Goal: Information Seeking & Learning: Learn about a topic

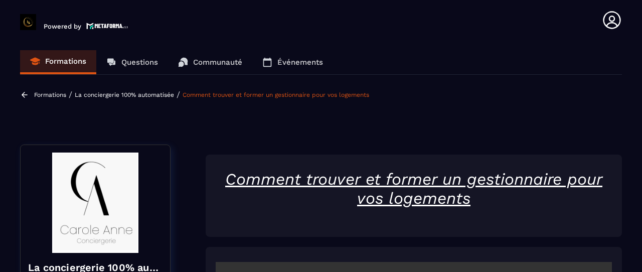
scroll to position [255, 0]
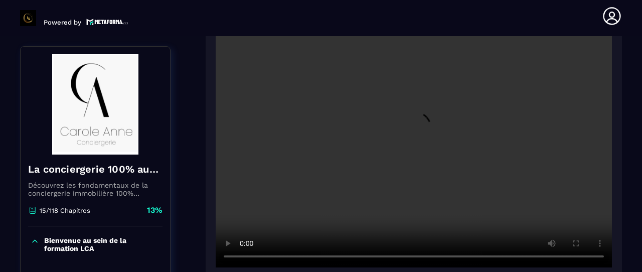
click at [618, 174] on div at bounding box center [414, 133] width 416 height 291
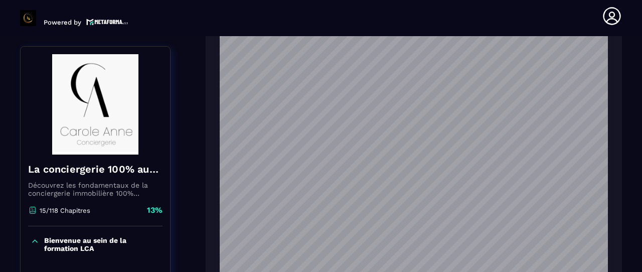
scroll to position [0, 0]
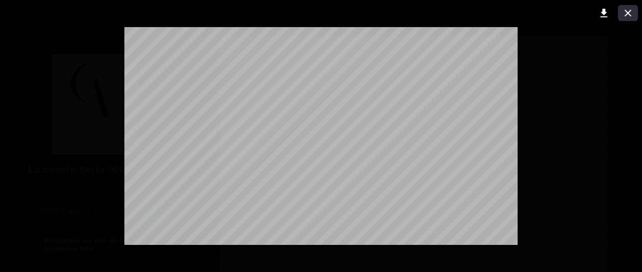
click at [629, 11] on icon at bounding box center [628, 13] width 12 height 12
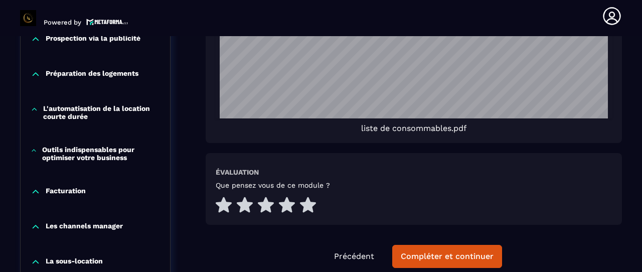
scroll to position [2210, 0]
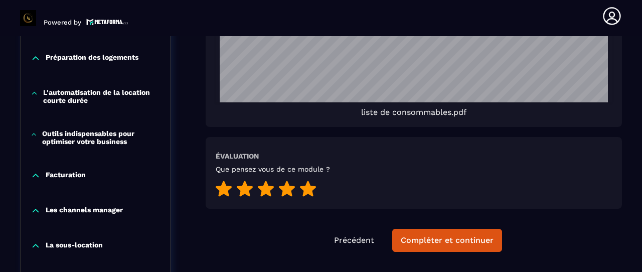
click at [307, 188] on icon at bounding box center [308, 188] width 16 height 16
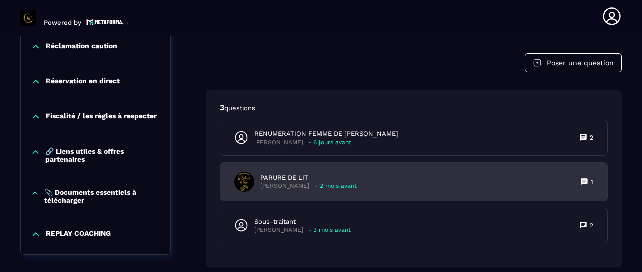
scroll to position [2460, 0]
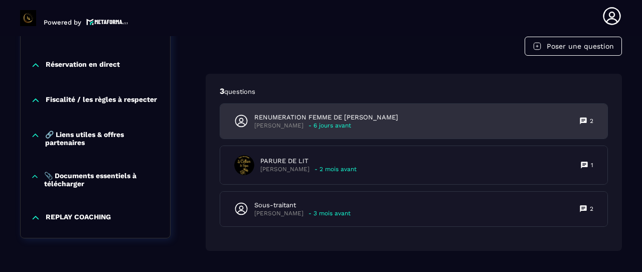
click at [583, 121] on icon at bounding box center [582, 120] width 7 height 7
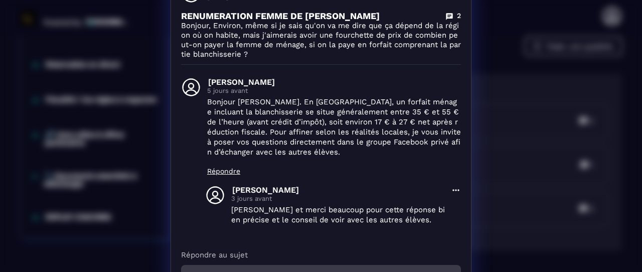
scroll to position [0, 0]
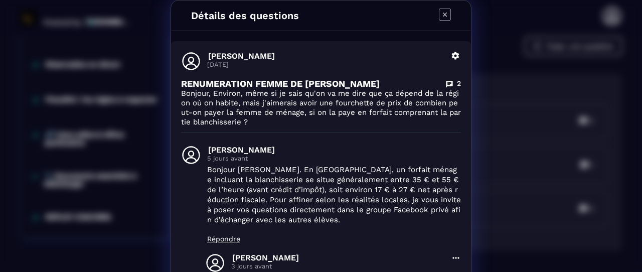
click at [439, 12] on icon "Modal window" at bounding box center [445, 15] width 12 height 12
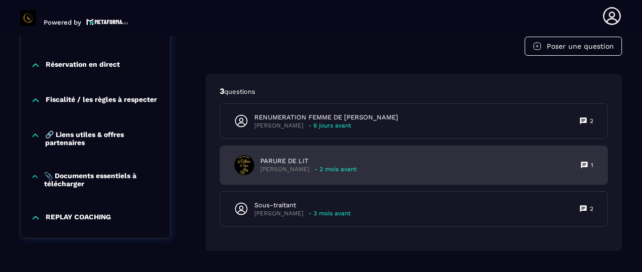
click at [587, 161] on icon at bounding box center [584, 165] width 8 height 8
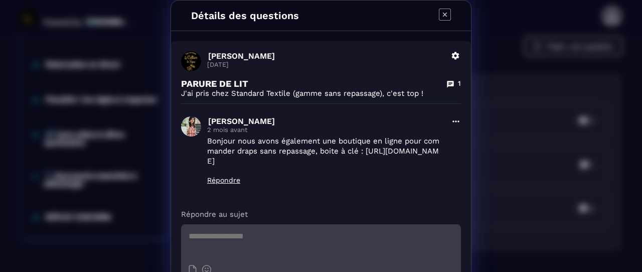
click at [443, 13] on icon "Modal window" at bounding box center [445, 15] width 12 height 12
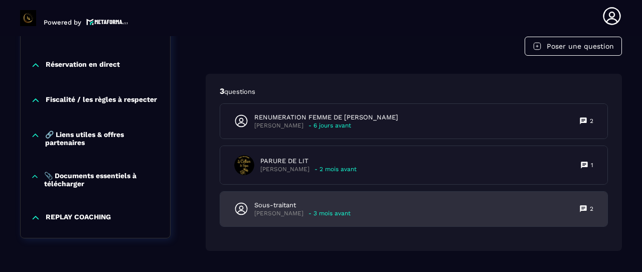
click at [586, 209] on icon at bounding box center [582, 208] width 7 height 7
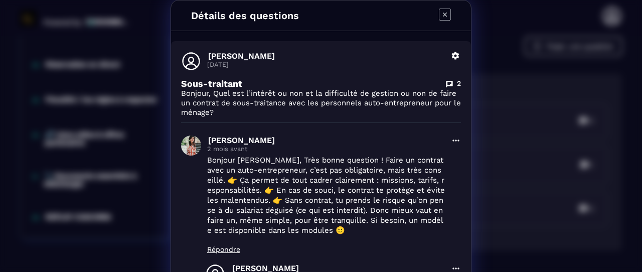
click at [444, 11] on icon "Modal window" at bounding box center [445, 15] width 12 height 12
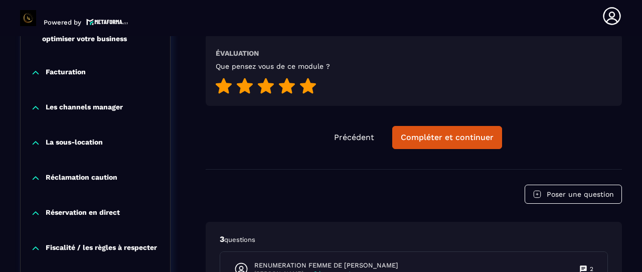
scroll to position [2310, 0]
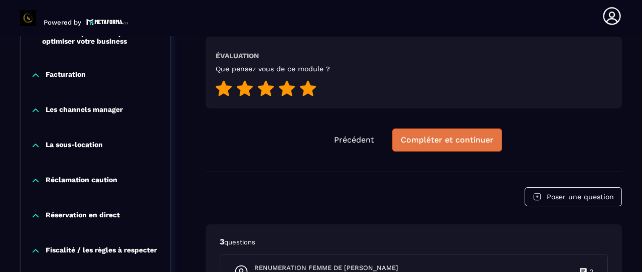
click at [461, 142] on div "Compléter et continuer" at bounding box center [447, 140] width 93 height 10
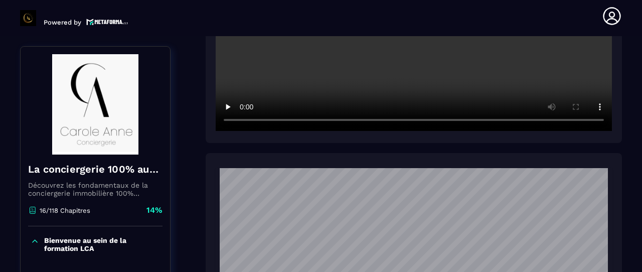
scroll to position [401, 0]
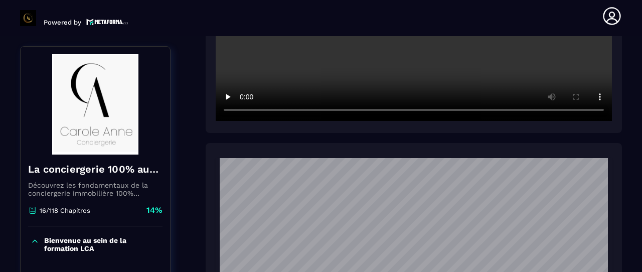
click at [155, 259] on div "Bienvenue au sein de la formation LCA" at bounding box center [95, 246] width 149 height 41
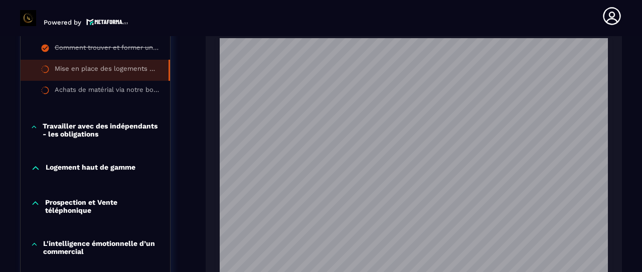
scroll to position [1353, 0]
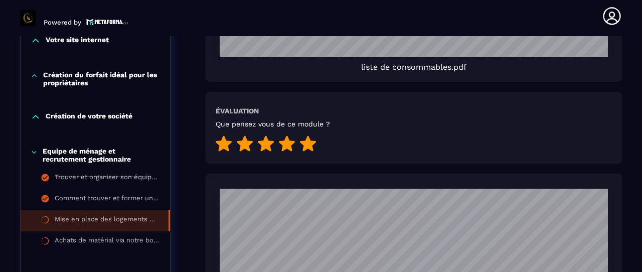
click at [301, 143] on icon at bounding box center [308, 143] width 16 height 16
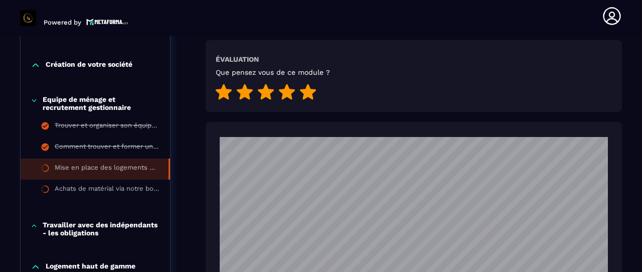
scroll to position [1404, 0]
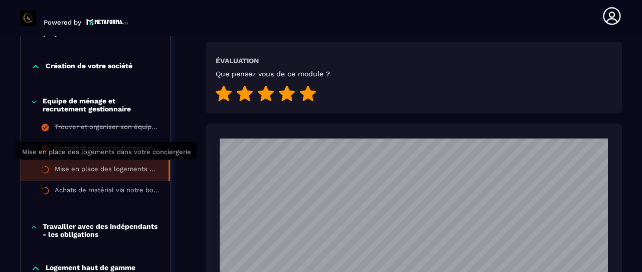
click at [149, 165] on div "Mise en place des logements dans votre conciergerie" at bounding box center [107, 170] width 104 height 11
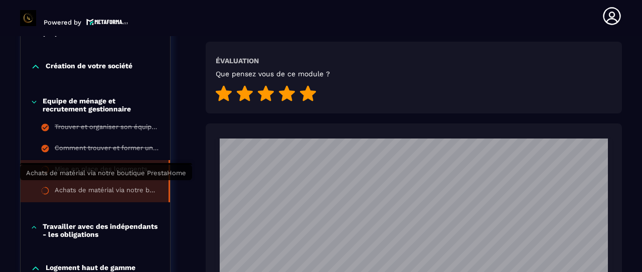
click at [152, 188] on div "Achats de matérial via notre boutique PrestaHome" at bounding box center [107, 191] width 104 height 11
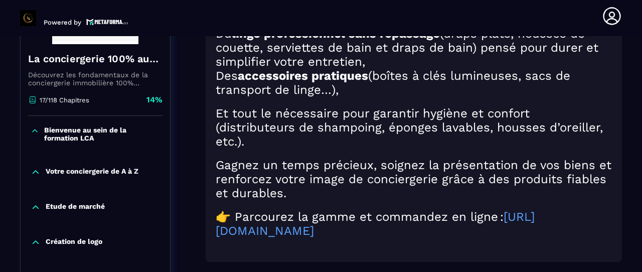
scroll to position [255, 0]
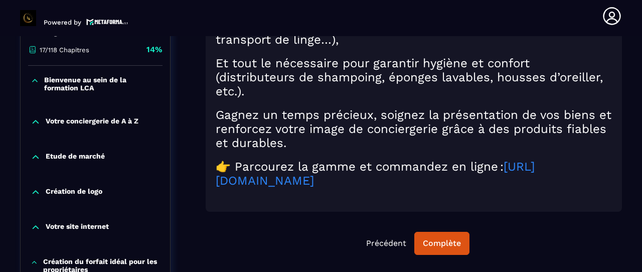
click at [313, 181] on link "[URL][DOMAIN_NAME]" at bounding box center [375, 173] width 319 height 28
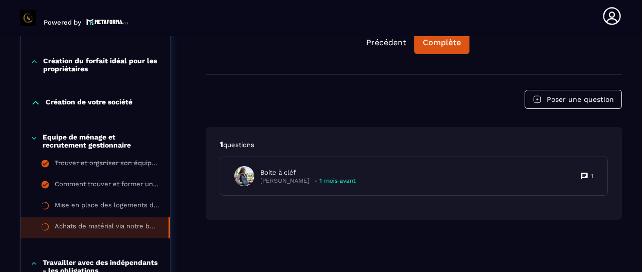
scroll to position [505, 0]
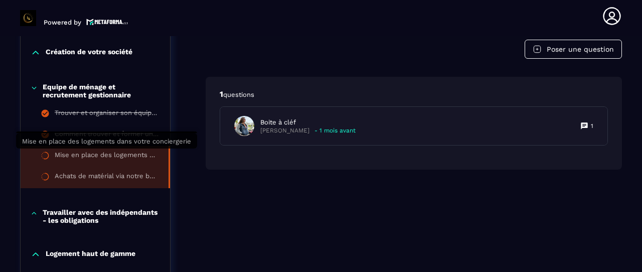
click at [103, 154] on div "Mise en place des logements dans votre conciergerie" at bounding box center [107, 156] width 104 height 11
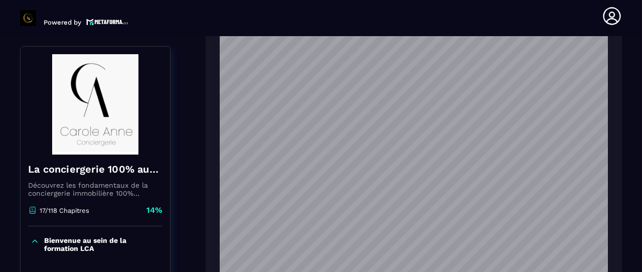
scroll to position [606, 0]
click at [12, 232] on section "Formations Questions Communauté Événements Formations / La conciergerie 100% au…" at bounding box center [321, 154] width 642 height 236
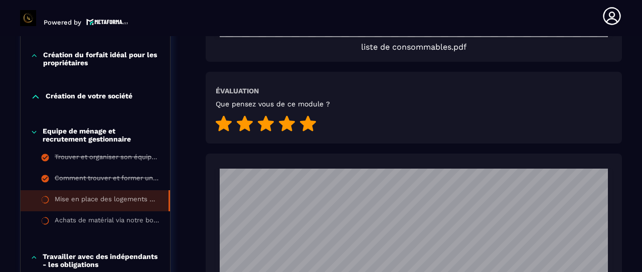
scroll to position [1408, 0]
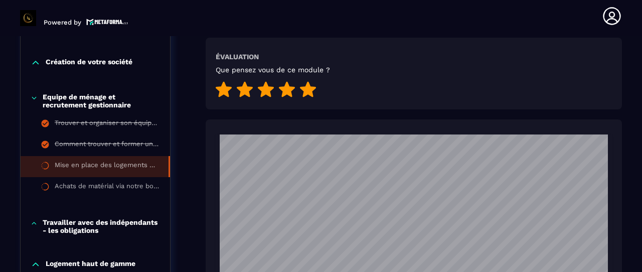
click at [122, 93] on p "Equipe de ménage et recrutement gestionnaire" at bounding box center [101, 101] width 117 height 16
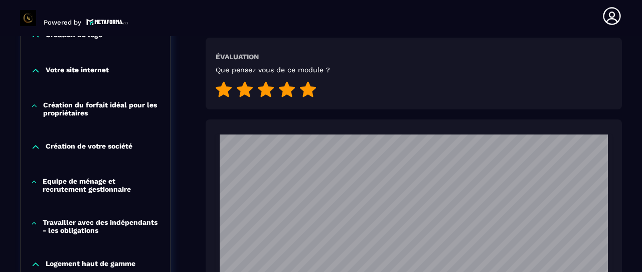
click at [125, 137] on div "Création de votre société" at bounding box center [95, 149] width 149 height 35
click at [102, 145] on p "Création de votre société" at bounding box center [89, 147] width 87 height 10
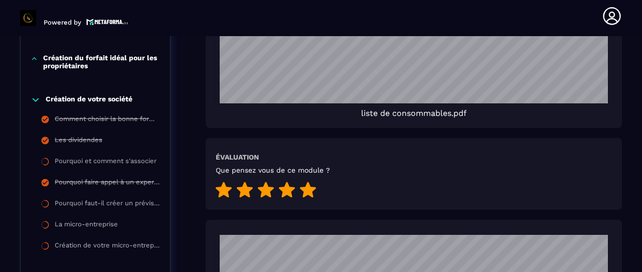
scroll to position [1307, 0]
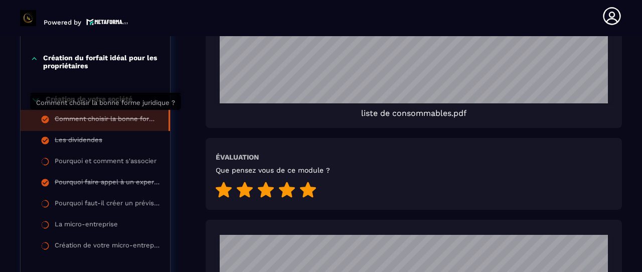
click at [119, 115] on div "Comment choisir la bonne forme juridique ?" at bounding box center [107, 120] width 104 height 11
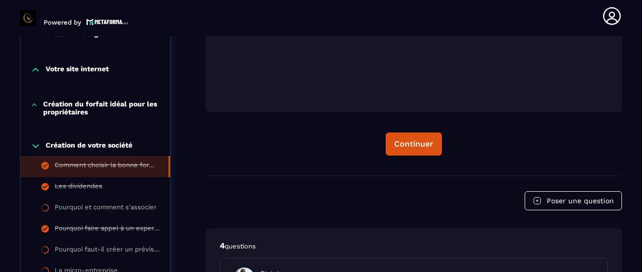
scroll to position [405, 0]
